Goal: Information Seeking & Learning: Learn about a topic

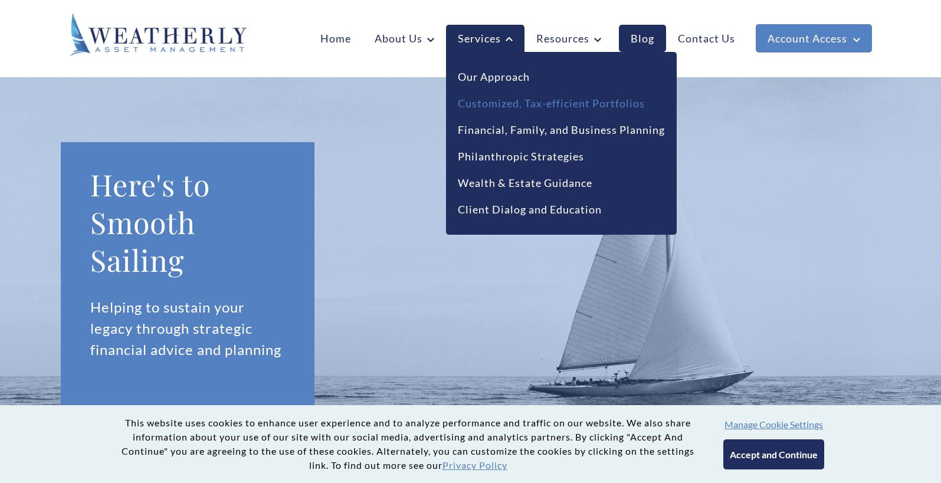
click at [509, 101] on link "Customized, Tax-efficient Portfolios" at bounding box center [551, 104] width 187 height 16
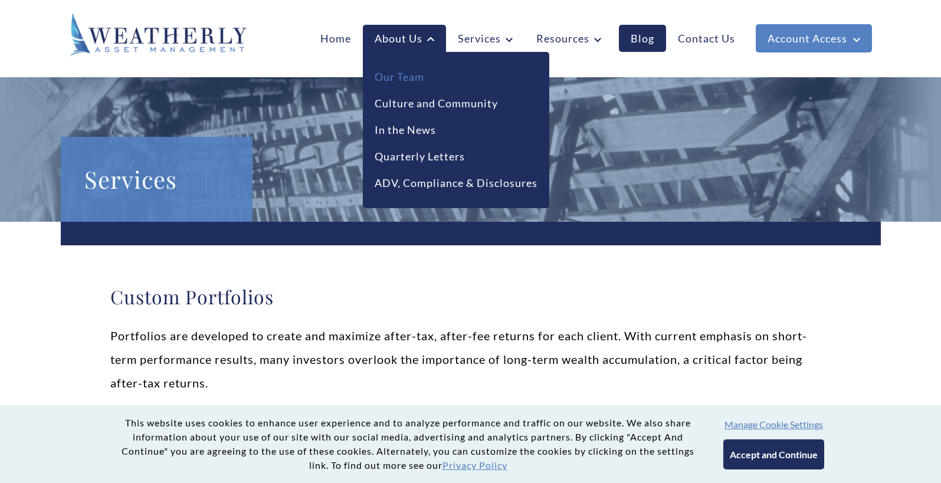
click at [402, 71] on link "Our Team" at bounding box center [400, 77] width 50 height 16
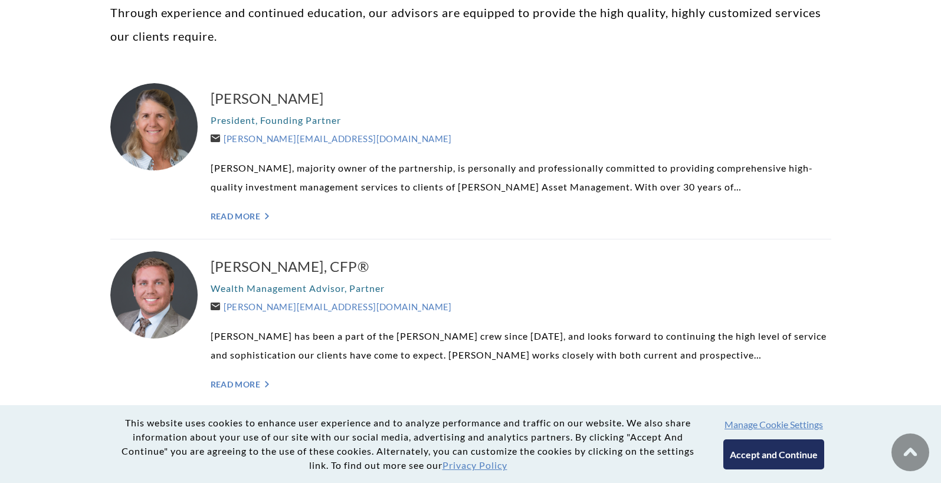
scroll to position [323, 0]
